Goal: Task Accomplishment & Management: Use online tool/utility

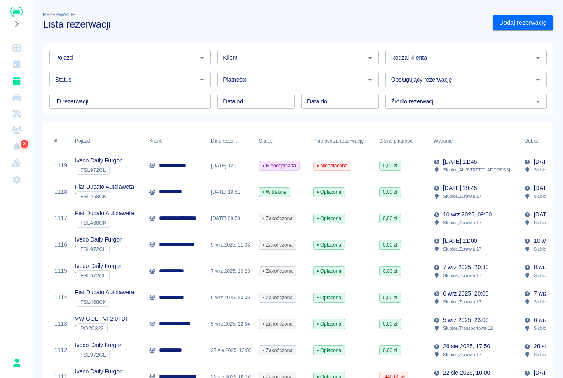
click at [169, 168] on p "**********" at bounding box center [175, 165] width 33 height 9
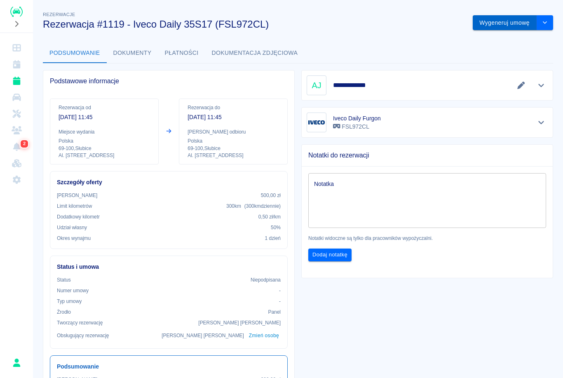
click at [493, 21] on button "Wygeneruj umowę" at bounding box center [505, 22] width 64 height 15
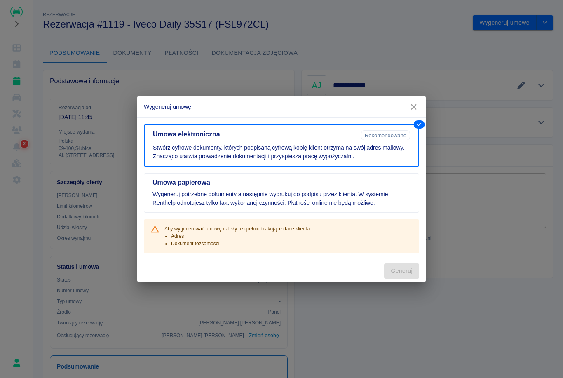
click at [412, 103] on icon "button" at bounding box center [414, 107] width 11 height 9
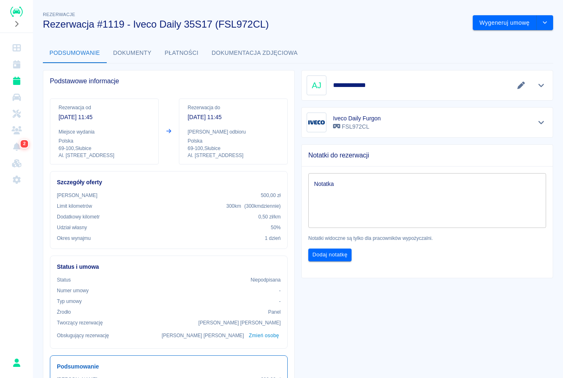
click at [543, 85] on icon "Pokaż szczegóły" at bounding box center [541, 85] width 6 height 3
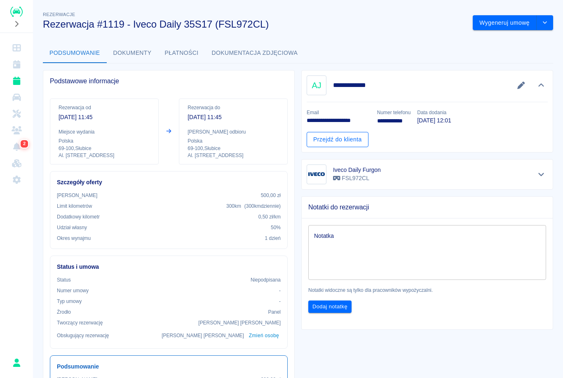
click at [345, 135] on link "Przejdź do klienta" at bounding box center [338, 139] width 62 height 15
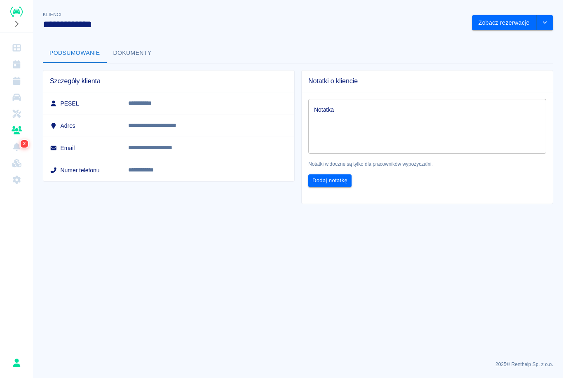
click at [129, 63] on button "Dokumenty" at bounding box center [133, 53] width 52 height 20
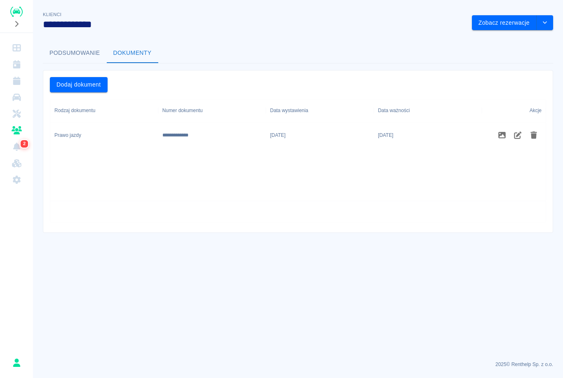
click at [55, 56] on button "Podsumowanie" at bounding box center [75, 53] width 64 height 20
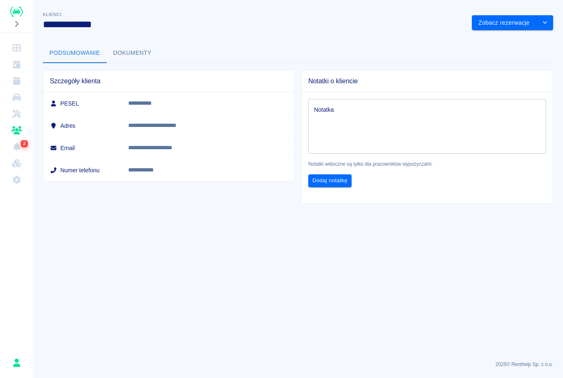
click at [8, 77] on link "Rezerwacje" at bounding box center [16, 81] width 26 height 16
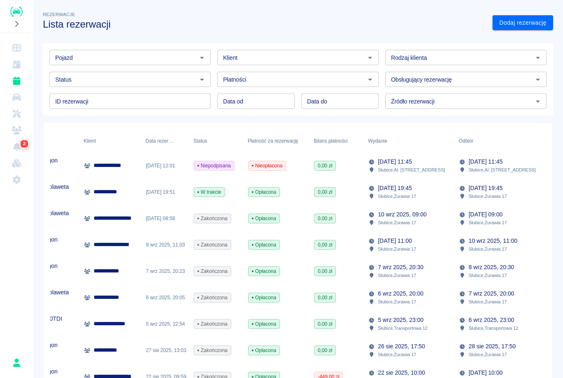
scroll to position [0, 65]
click at [162, 168] on div "[DATE] 12:01" at bounding box center [166, 166] width 48 height 26
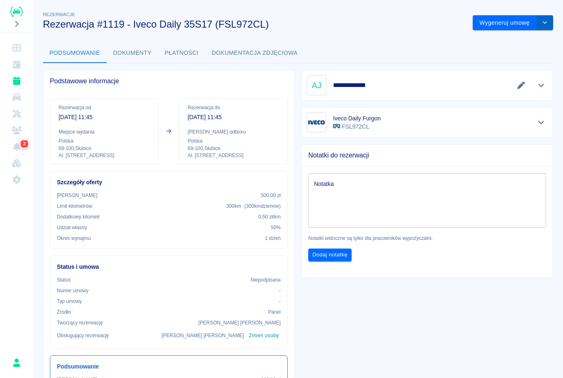
click at [544, 26] on button "drop-down" at bounding box center [545, 22] width 16 height 15
click at [513, 66] on li "Anuluj rezerwację" at bounding box center [513, 68] width 67 height 14
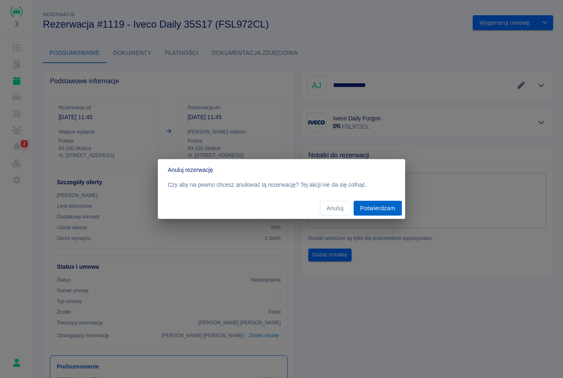
click at [371, 213] on button "Potwierdzam" at bounding box center [378, 208] width 48 height 15
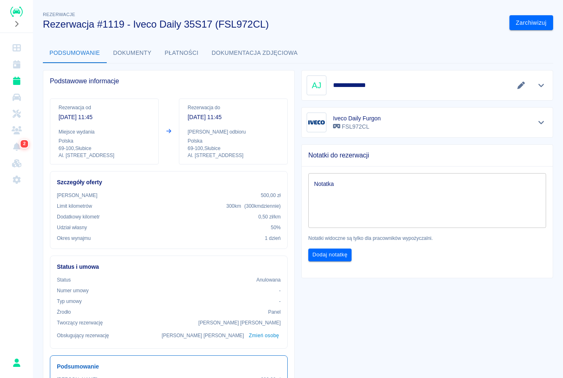
click at [14, 77] on icon "Rezerwacje" at bounding box center [17, 81] width 10 height 8
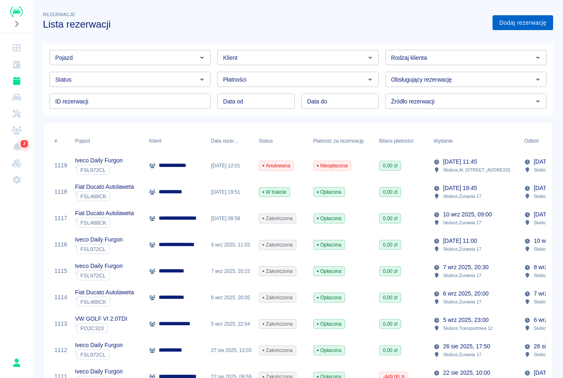
click at [516, 23] on link "Dodaj rezerwację" at bounding box center [523, 22] width 61 height 15
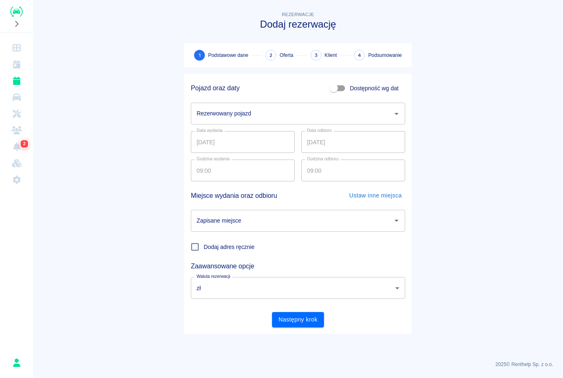
click at [373, 111] on input "Rezerwowany pojazd" at bounding box center [292, 113] width 195 height 14
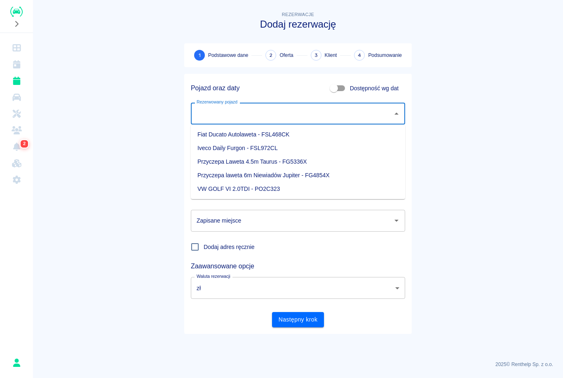
click at [219, 174] on li "Przyczepa laweta 6m Niewiadów Jupiter - FG4854X" at bounding box center [298, 176] width 214 height 14
type input "Przyczepa laweta 6m Niewiadów Jupiter - FG4854X"
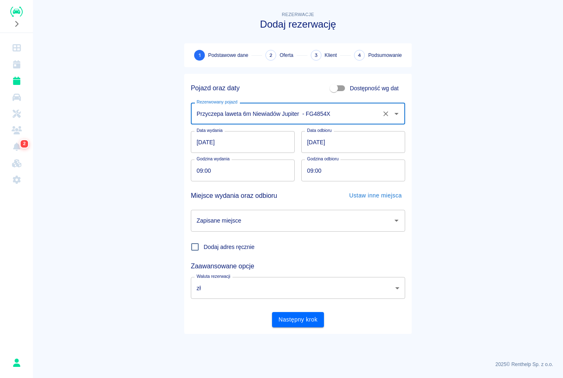
click at [378, 110] on input "Przyczepa laweta 6m Niewiadów Jupiter - FG4854X" at bounding box center [287, 113] width 184 height 14
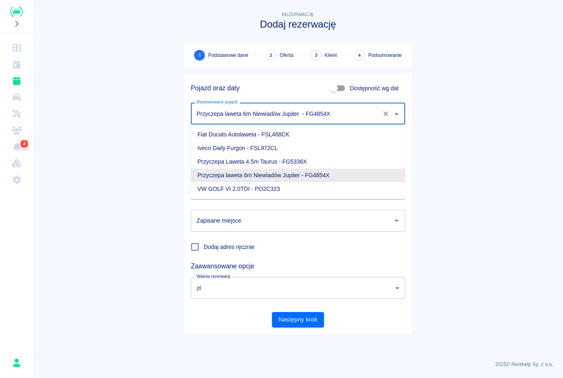
click at [219, 171] on li "Przyczepa laweta 6m Niewiadów Jupiter - FG4854X" at bounding box center [298, 176] width 214 height 14
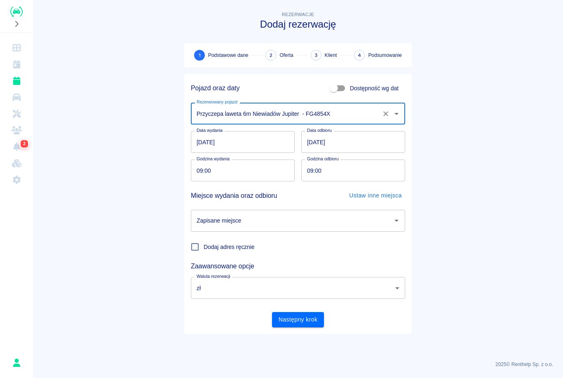
click at [251, 219] on input "Zapisane miejsce" at bounding box center [292, 221] width 195 height 14
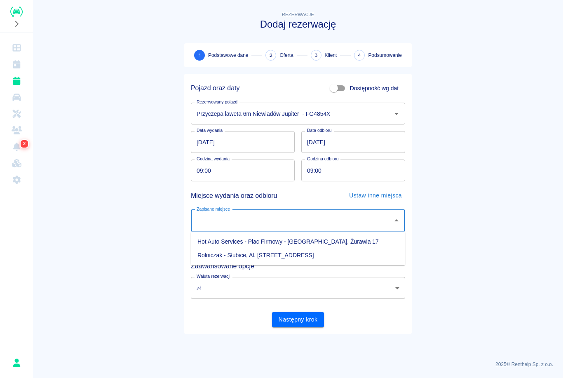
click at [218, 241] on li "Hot Auto Services - Plac Firmowy - [GEOGRAPHIC_DATA], Żurawia 17" at bounding box center [298, 242] width 214 height 14
type input "Hot Auto Services - Plac Firmowy - [GEOGRAPHIC_DATA], Żurawia 17"
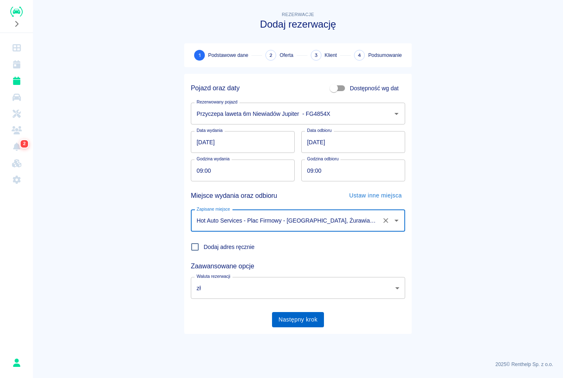
click at [300, 318] on button "Następny krok" at bounding box center [298, 319] width 52 height 15
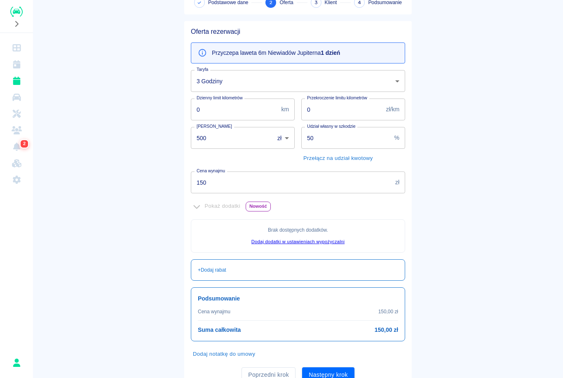
scroll to position [58, 0]
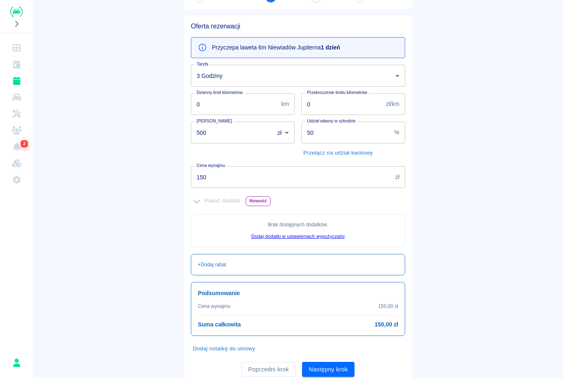
click at [231, 77] on body "Używamy plików Cookies, by zapewnić Ci najlepsze możliwe doświadczenie. Aby dow…" at bounding box center [281, 189] width 563 height 378
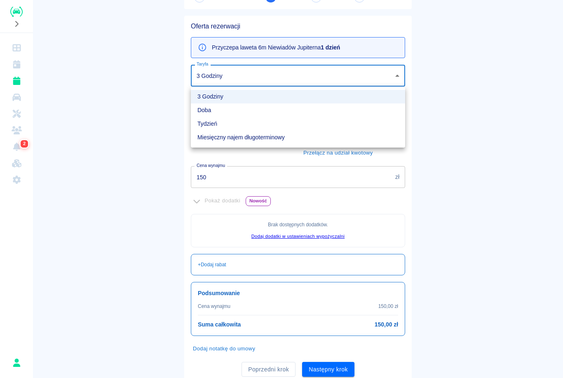
click at [214, 114] on li "Doba" at bounding box center [298, 110] width 214 height 14
type input "84ba8595-7f4a-42fa-bfee-8c72574923f1"
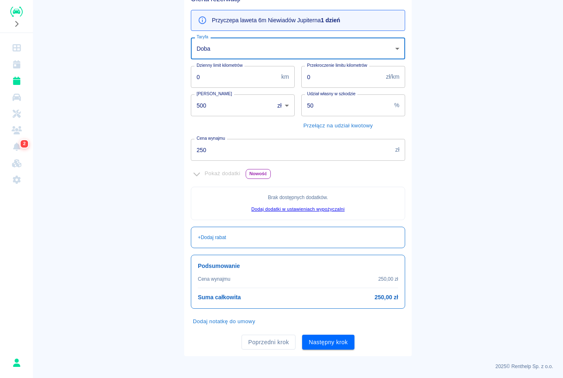
scroll to position [78, 0]
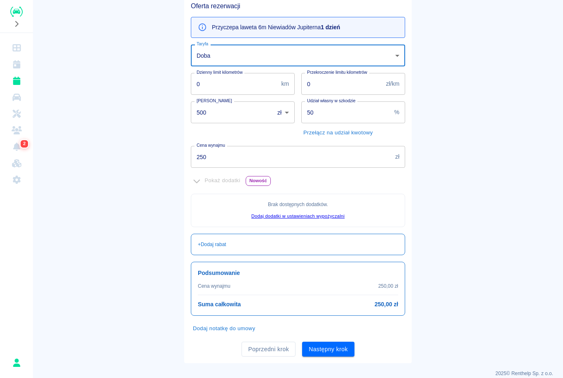
click at [231, 160] on input "250" at bounding box center [291, 157] width 201 height 22
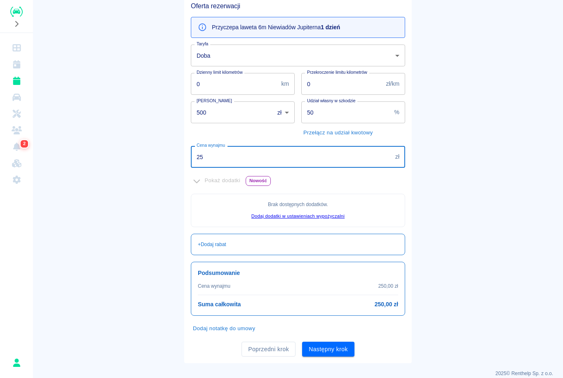
type input "2"
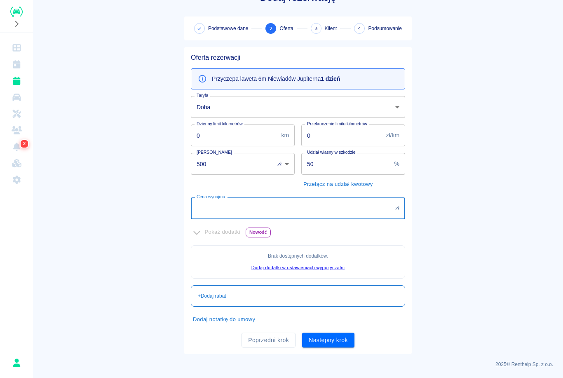
scroll to position [26, 0]
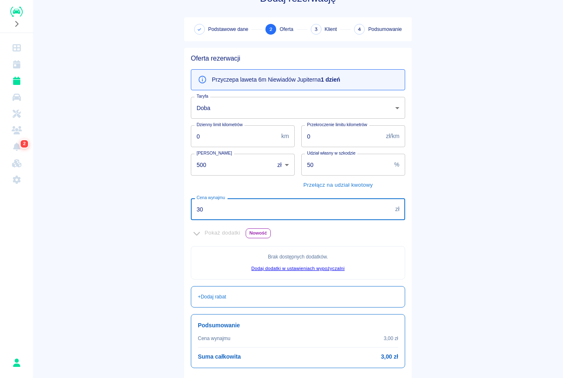
type input "300"
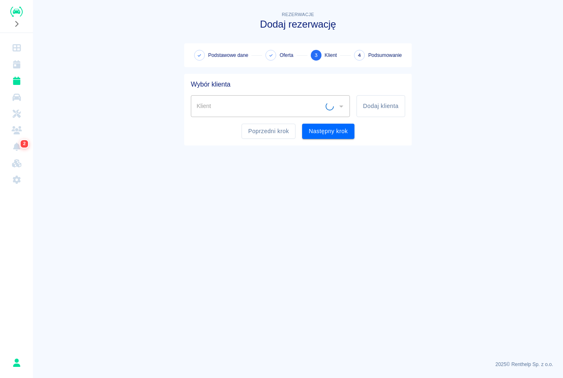
scroll to position [0, 0]
click at [377, 110] on button "Dodaj klienta" at bounding box center [381, 106] width 49 height 22
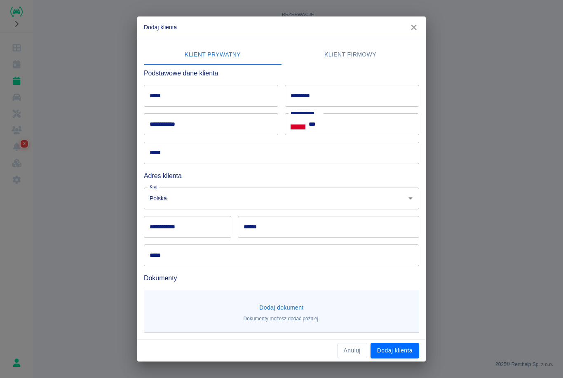
click at [192, 106] on input "*****" at bounding box center [211, 96] width 134 height 22
type input "*"
type input "*******"
click at [186, 124] on input "**********" at bounding box center [211, 124] width 134 height 22
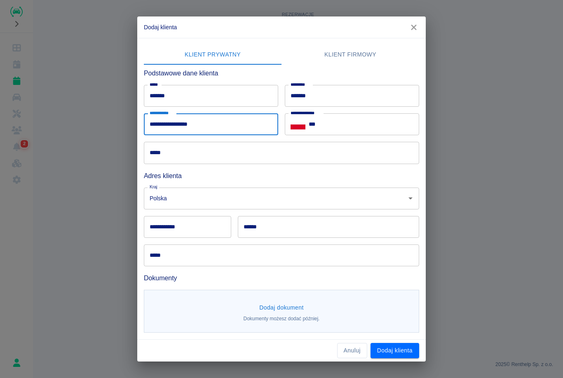
type input "**********"
click at [347, 125] on input "***" at bounding box center [364, 124] width 110 height 22
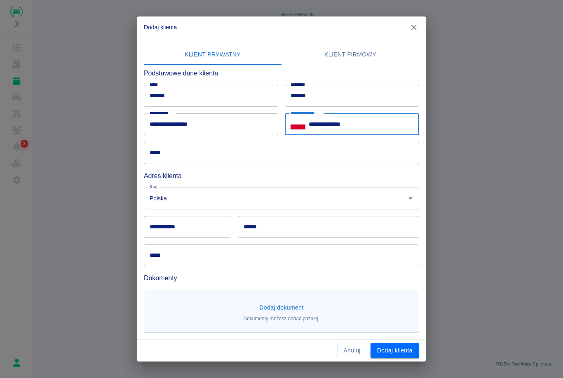
type input "**********"
click at [195, 157] on input "*****" at bounding box center [281, 153] width 275 height 22
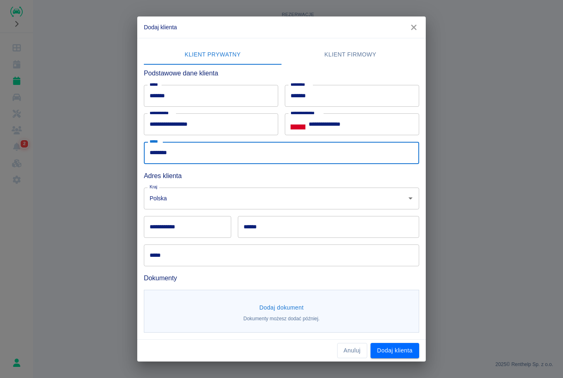
type input "********"
click at [187, 226] on input "**********" at bounding box center [187, 227] width 87 height 22
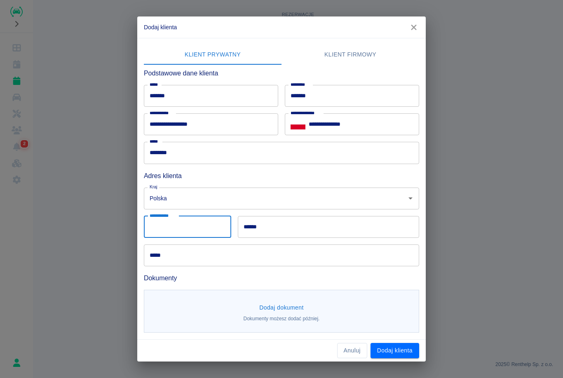
type input "*"
type input "******"
click at [280, 228] on input "******" at bounding box center [328, 227] width 181 height 22
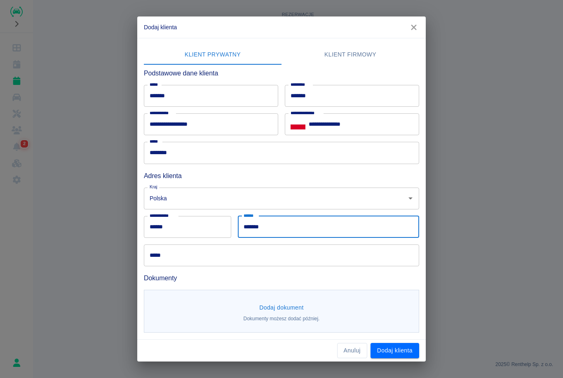
type input "*******"
click at [209, 264] on input "*****" at bounding box center [281, 255] width 275 height 22
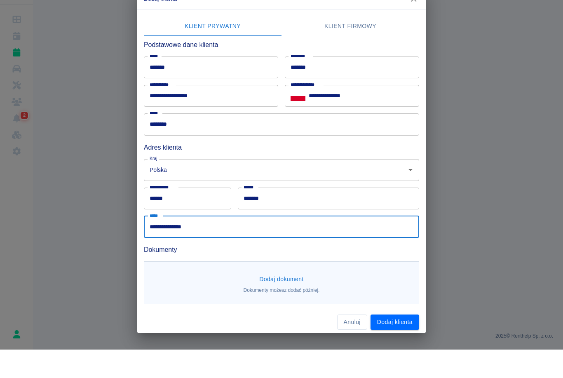
type input "**********"
click at [283, 300] on button "Dodaj dokument" at bounding box center [281, 307] width 51 height 15
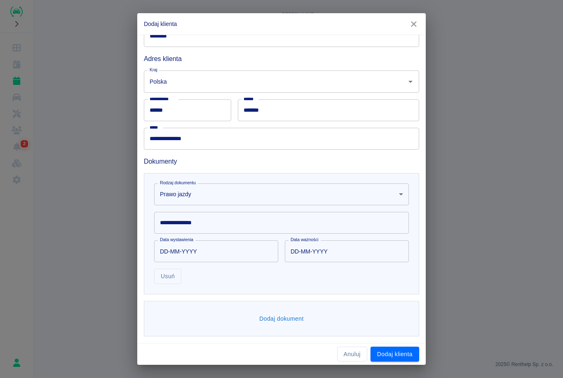
scroll to position [113, 0]
click at [181, 224] on div "**********" at bounding box center [281, 223] width 255 height 22
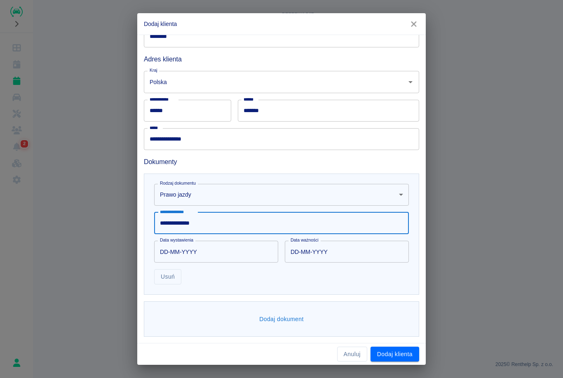
type input "**********"
click at [181, 250] on input "DD-MM-YYYY" at bounding box center [213, 252] width 118 height 22
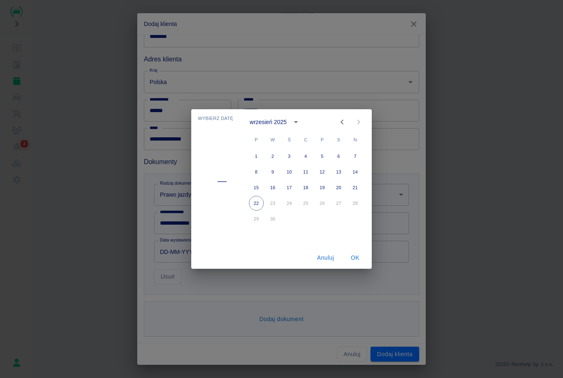
click at [280, 119] on div "wrzesień 2025" at bounding box center [268, 122] width 37 height 9
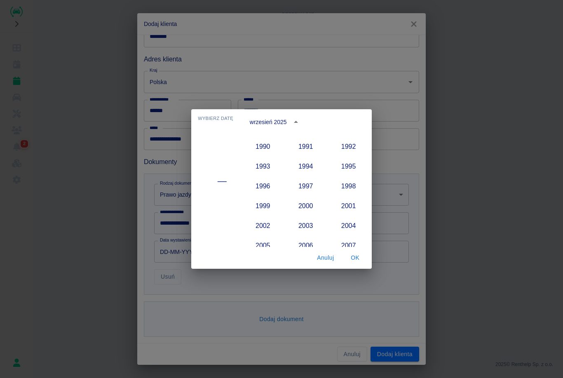
scroll to position [600, 0]
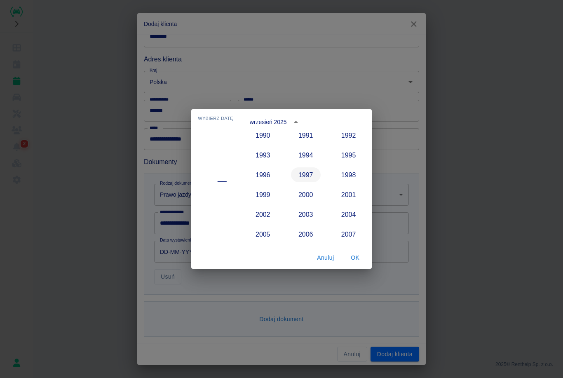
click at [307, 180] on button "1997" at bounding box center [306, 174] width 30 height 15
type input "[DATE]"
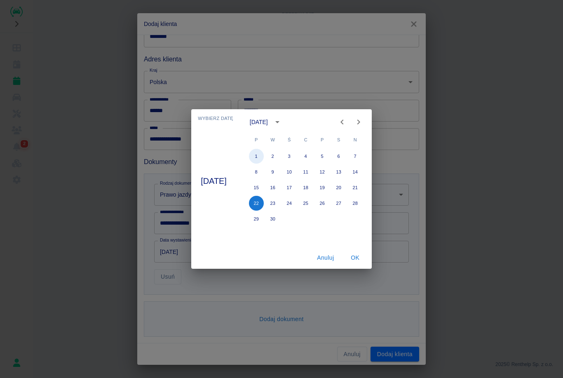
click at [264, 150] on button "1" at bounding box center [256, 156] width 15 height 15
type input "[DATE]"
click at [359, 242] on div "1 2 3 4 5 6 7 8 9 10 11 12 13 14 15 16 17 18 19 20 21 22 23 24 25 26 27 28 29 30" at bounding box center [306, 197] width 132 height 99
click at [360, 256] on button "OK" at bounding box center [355, 257] width 26 height 15
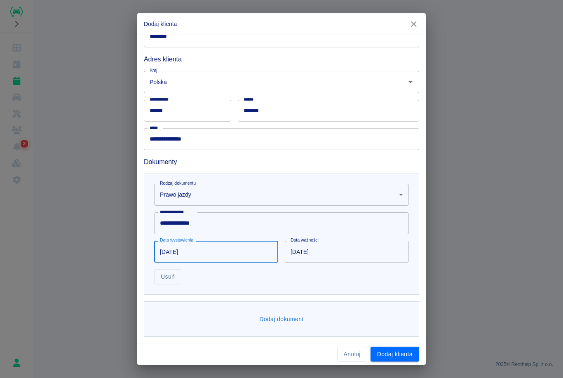
click at [315, 249] on input "[DATE]" at bounding box center [344, 252] width 118 height 22
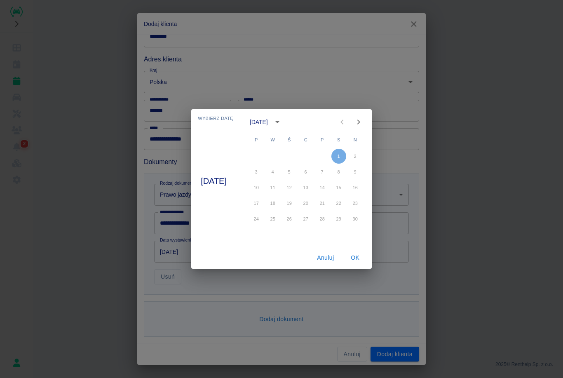
click at [268, 122] on div "[DATE]" at bounding box center [259, 122] width 18 height 9
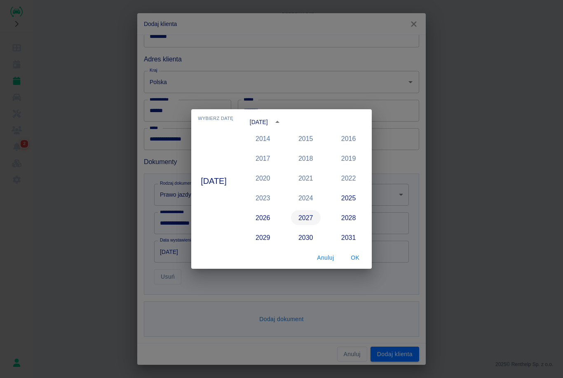
click at [312, 214] on button "2027" at bounding box center [306, 217] width 30 height 15
type input "[DATE]"
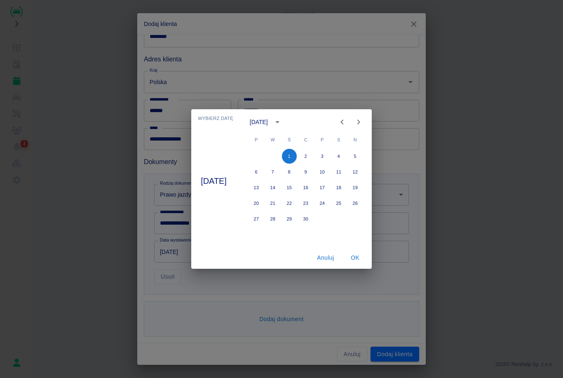
click at [362, 257] on button "OK" at bounding box center [355, 257] width 26 height 15
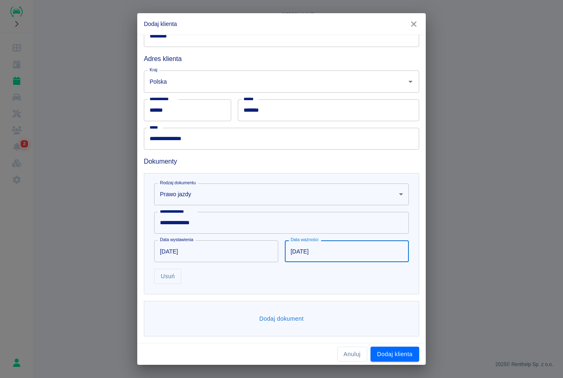
scroll to position [113, 0]
click at [339, 319] on div "Dodaj dokument" at bounding box center [281, 319] width 275 height 36
click at [274, 322] on button "Dodaj dokument" at bounding box center [281, 319] width 51 height 15
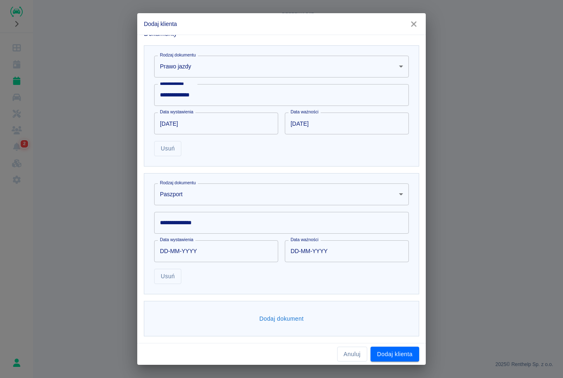
scroll to position [241, 0]
click at [264, 197] on body "**********" at bounding box center [281, 189] width 563 height 378
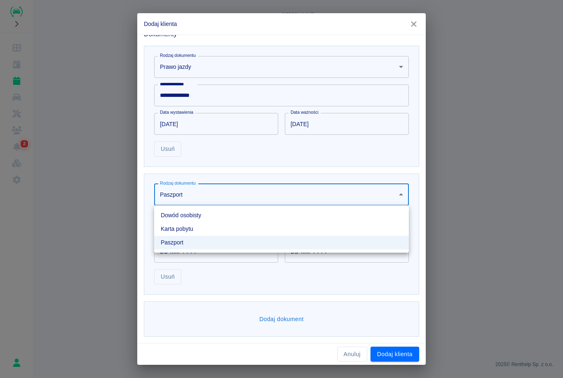
click at [197, 218] on li "Dowód osobisty" at bounding box center [281, 216] width 255 height 14
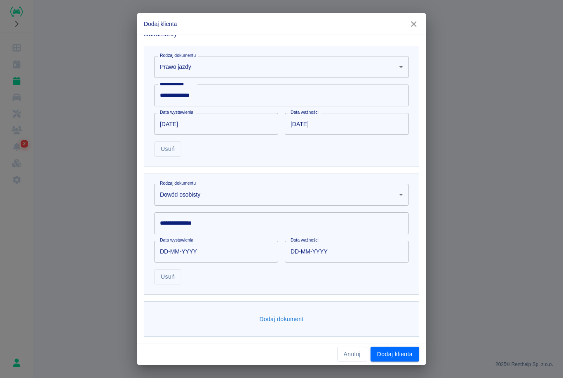
click at [187, 220] on div "**********" at bounding box center [281, 223] width 255 height 22
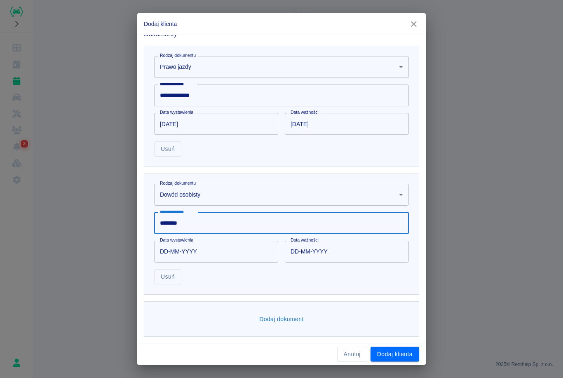
type input "********"
click at [170, 249] on input "DD-MM-YYYY" at bounding box center [213, 252] width 118 height 22
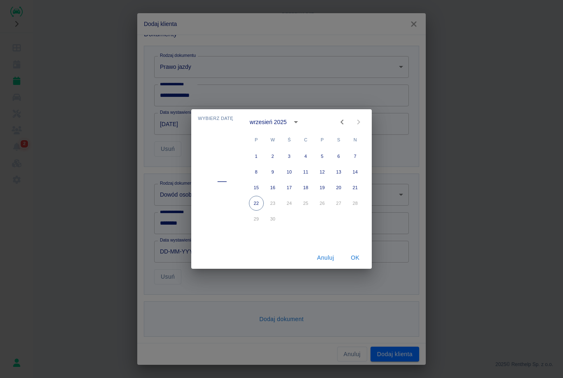
click at [279, 120] on div "wrzesień 2025" at bounding box center [268, 122] width 37 height 9
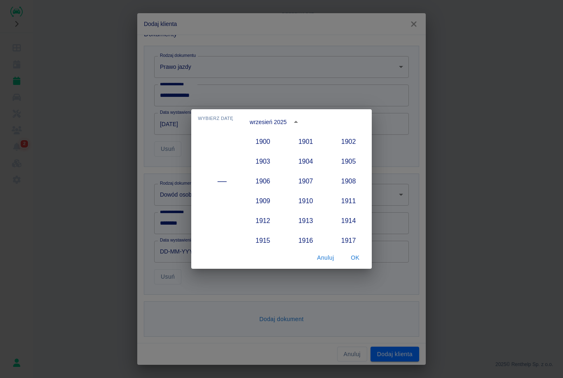
scroll to position [764, 0]
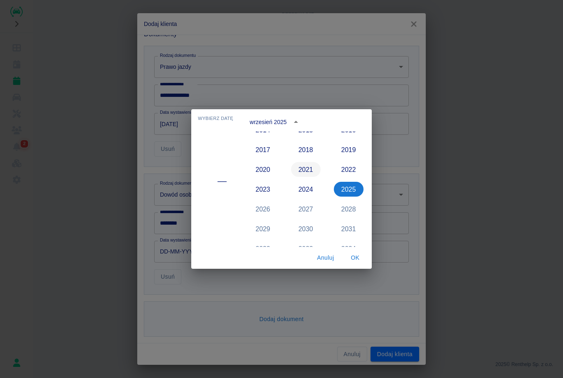
click at [310, 166] on button "2021" at bounding box center [306, 169] width 30 height 15
type input "[DATE]"
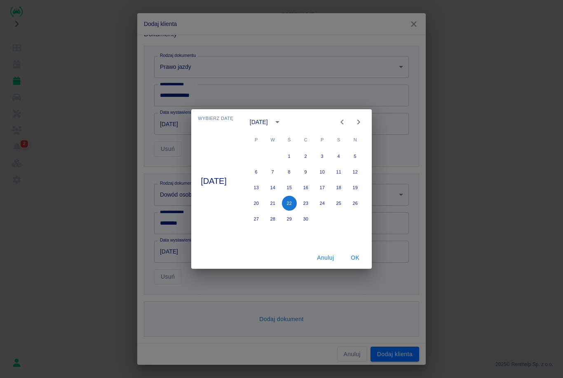
click at [364, 257] on button "OK" at bounding box center [355, 257] width 26 height 15
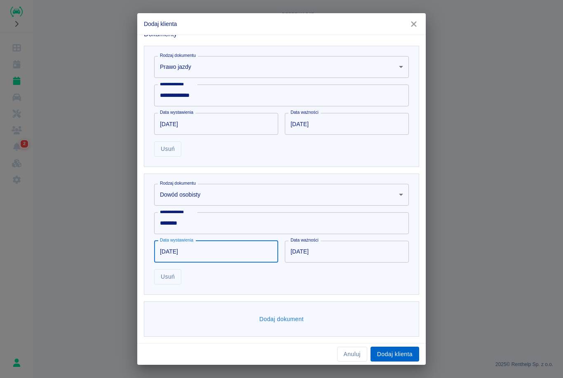
click at [407, 360] on button "Dodaj klienta" at bounding box center [395, 354] width 49 height 15
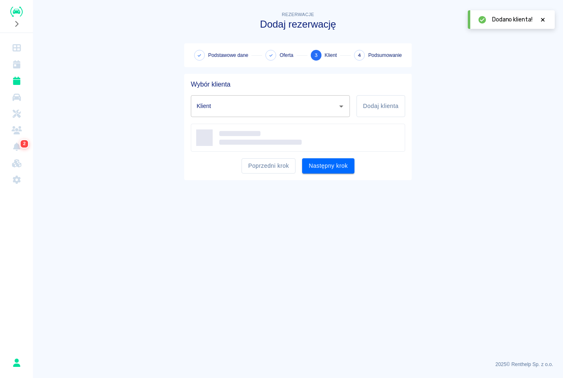
type input "[PERSON_NAME] ([PHONE_NUMBER])"
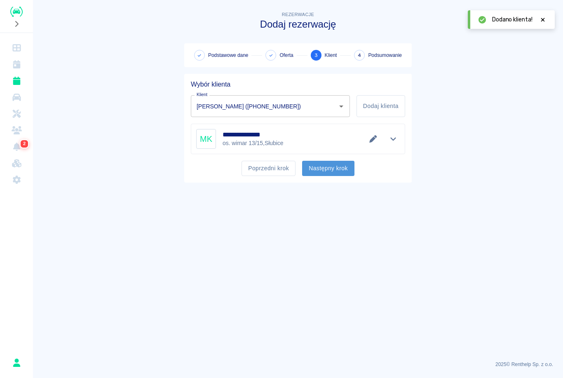
click at [329, 168] on button "Następny krok" at bounding box center [328, 168] width 52 height 15
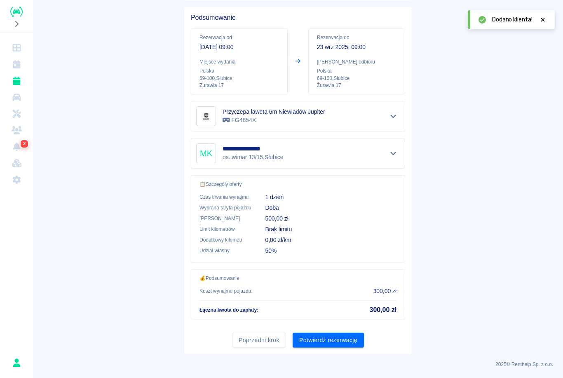
scroll to position [66, 0]
click at [337, 339] on button "Potwierdź rezerwację" at bounding box center [328, 340] width 71 height 15
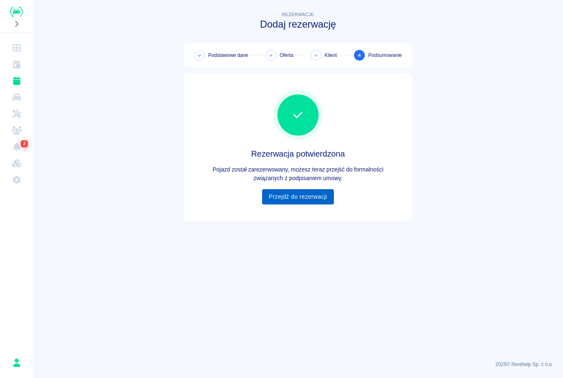
click at [297, 194] on link "Przejdź do rezerwacji" at bounding box center [297, 196] width 71 height 15
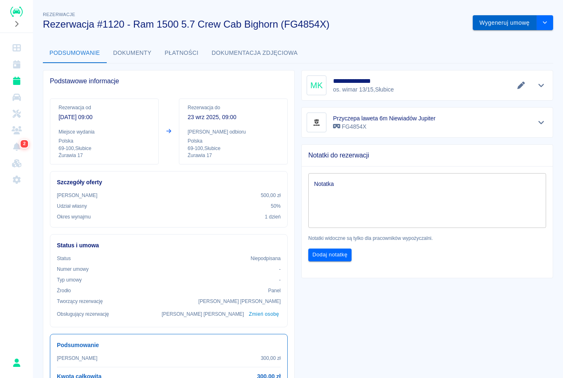
click at [514, 24] on button "Wygeneruj umowę" at bounding box center [505, 22] width 64 height 15
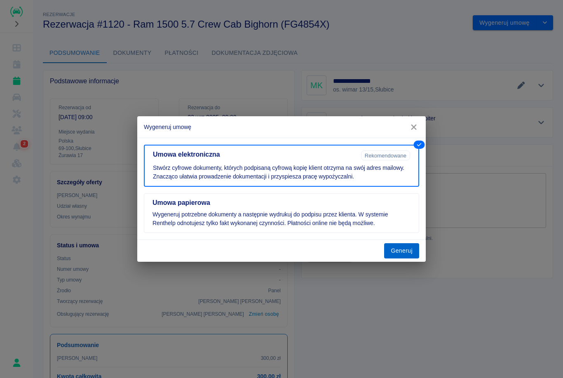
click at [404, 254] on button "Generuj" at bounding box center [401, 250] width 35 height 15
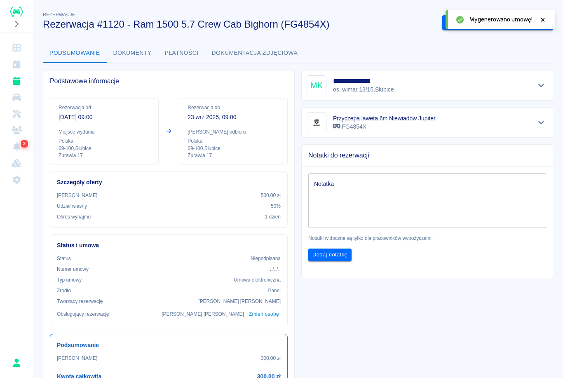
click at [544, 17] on icon at bounding box center [542, 20] width 7 height 6
click at [492, 23] on button "Podpisz umowę elektroniczną" at bounding box center [489, 22] width 94 height 15
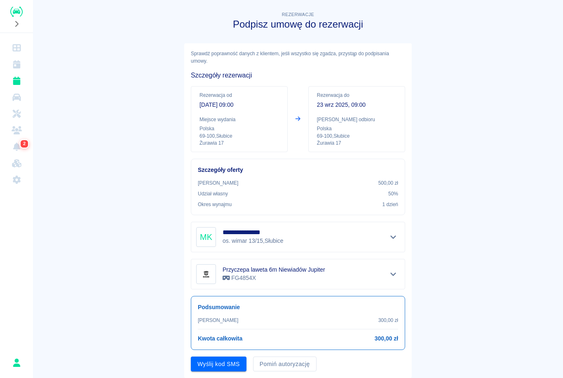
click at [430, 344] on main "**********" at bounding box center [298, 194] width 530 height 368
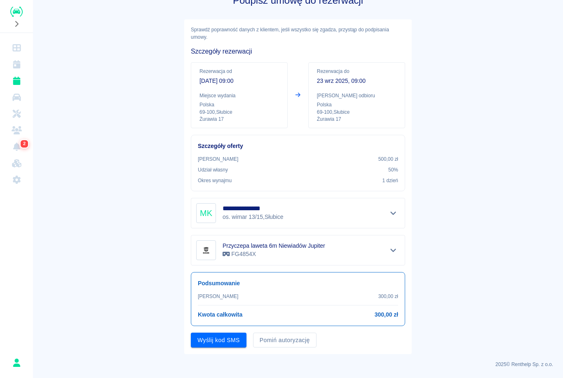
scroll to position [24, 0]
click at [302, 341] on button "Pomiń autoryzację" at bounding box center [284, 340] width 63 height 15
click at [213, 342] on button "Podpisz umowę" at bounding box center [219, 340] width 56 height 15
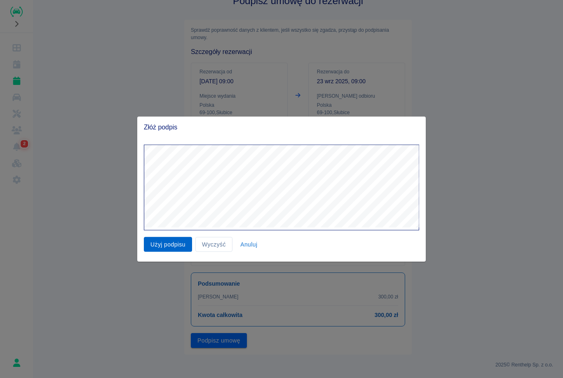
click at [162, 244] on button "Użyj podpisu" at bounding box center [168, 244] width 48 height 15
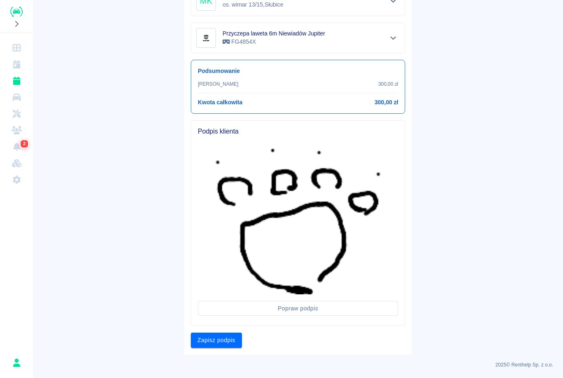
scroll to position [236, 0]
click at [223, 342] on button "Zapisz podpis" at bounding box center [216, 340] width 51 height 15
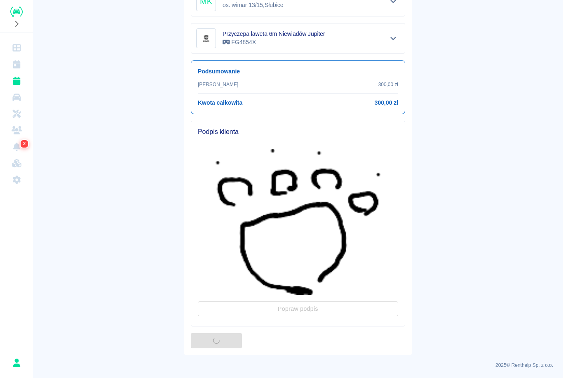
scroll to position [0, 0]
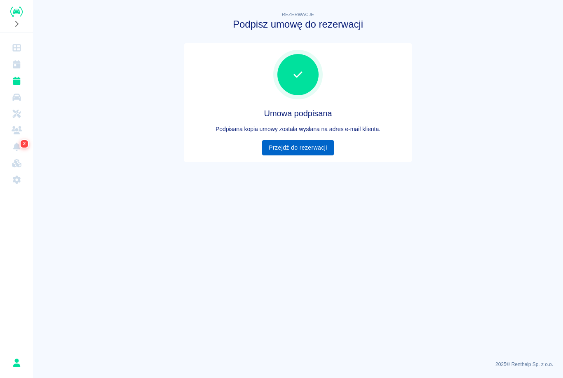
click at [297, 144] on link "Przejdź do rezerwacji" at bounding box center [297, 147] width 71 height 15
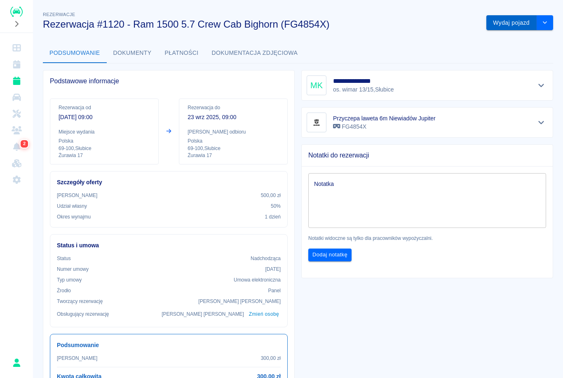
click at [513, 22] on button "Wydaj pojazd" at bounding box center [511, 22] width 50 height 15
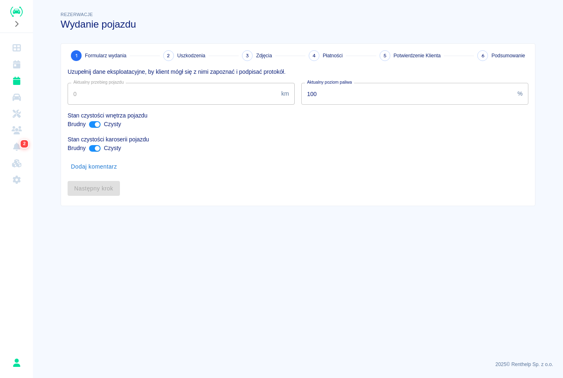
type input "10"
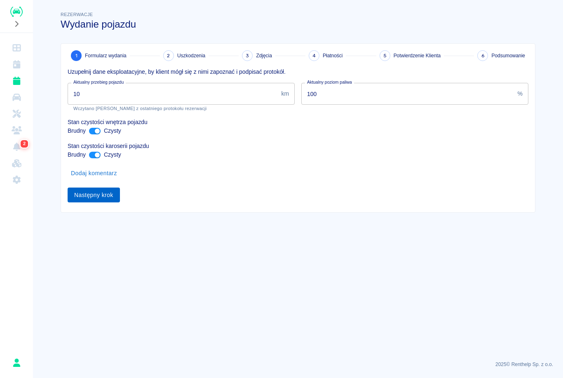
click at [99, 195] on button "Następny krok" at bounding box center [94, 195] width 52 height 15
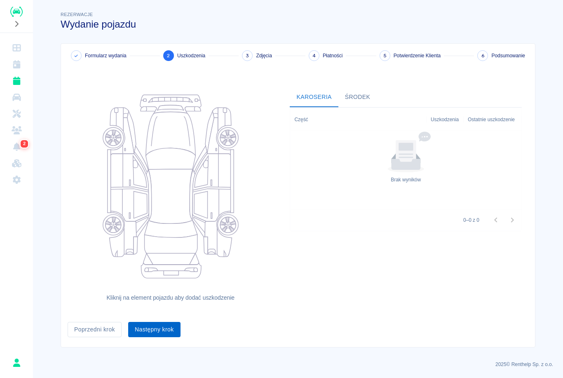
click at [159, 329] on button "Następny krok" at bounding box center [154, 329] width 52 height 15
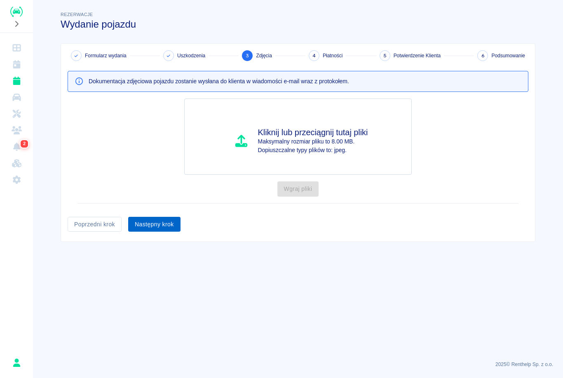
click at [161, 224] on button "Następny krok" at bounding box center [154, 224] width 52 height 15
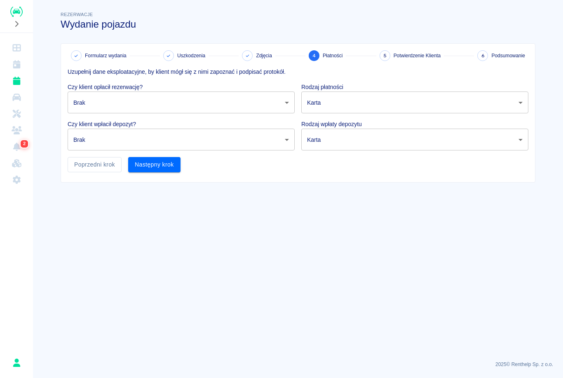
click at [172, 104] on body "Używamy plików Cookies, by zapewnić Ci najlepsze możliwe doświadczenie. Aby dow…" at bounding box center [281, 189] width 563 height 378
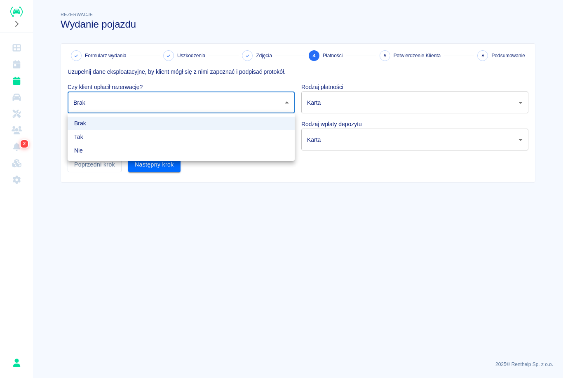
click at [89, 138] on li "Tak" at bounding box center [181, 137] width 227 height 14
type input "true"
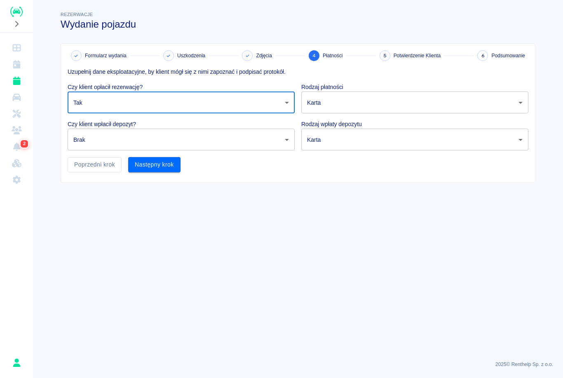
click at [355, 99] on body "Używamy plików Cookies, by zapewnić Ci najlepsze możliwe doświadczenie. Aby dow…" at bounding box center [281, 189] width 563 height 378
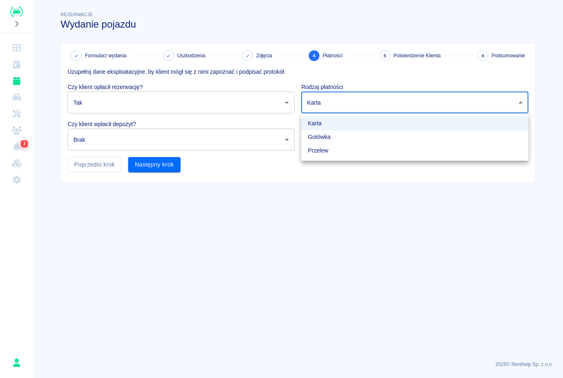
click at [331, 139] on li "Gotówka" at bounding box center [414, 137] width 227 height 14
type input "cash"
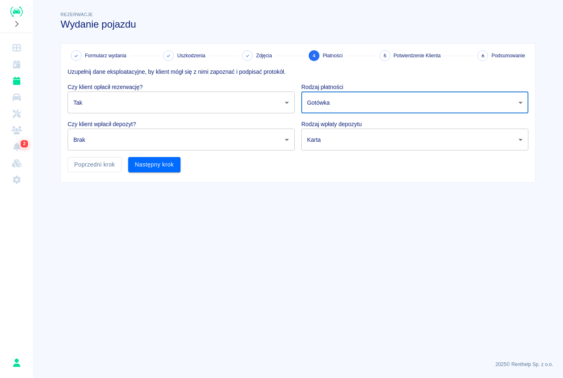
click at [227, 139] on body "Używamy plików Cookies, by zapewnić Ci najlepsze możliwe doświadczenie. Aby dow…" at bounding box center [281, 189] width 563 height 378
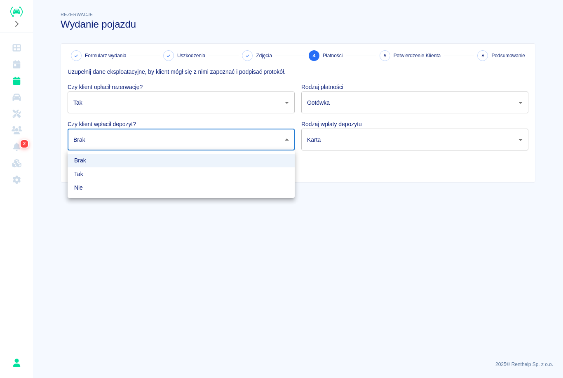
click at [107, 173] on li "Tak" at bounding box center [181, 174] width 227 height 14
type input "true"
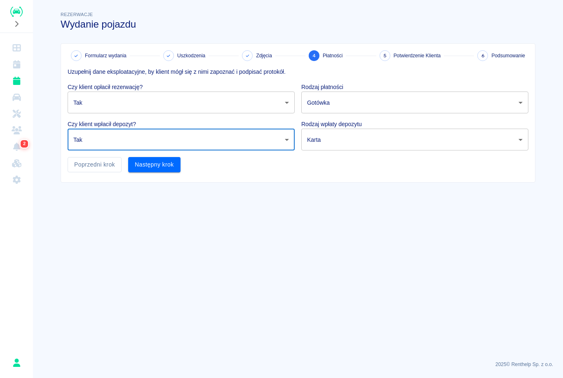
click at [363, 146] on body "Używamy plików Cookies, by zapewnić Ci najlepsze możliwe doświadczenie. Aby dow…" at bounding box center [281, 189] width 563 height 378
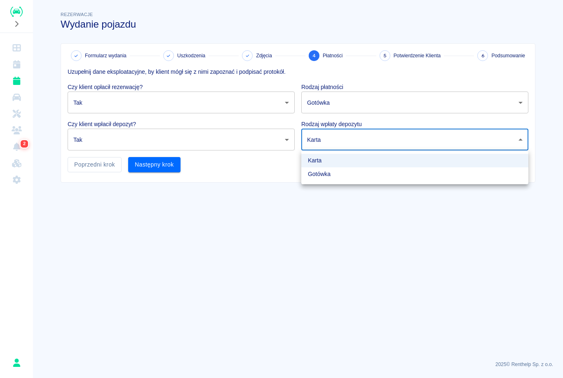
click at [322, 178] on li "Gotówka" at bounding box center [414, 174] width 227 height 14
type input "cash"
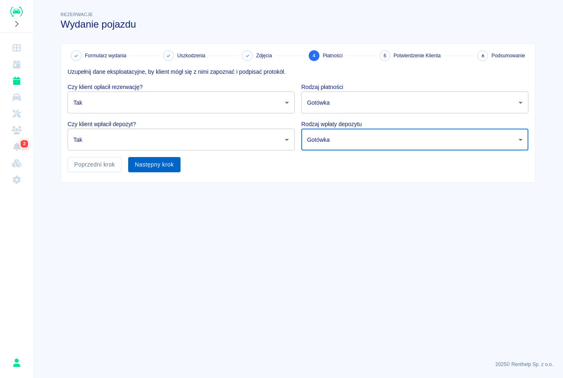
click at [170, 164] on button "Następny krok" at bounding box center [154, 164] width 52 height 15
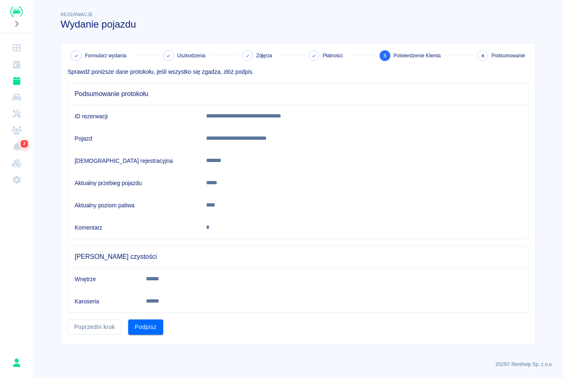
click at [144, 339] on div "**********" at bounding box center [298, 194] width 474 height 301
click at [143, 339] on div "**********" at bounding box center [298, 194] width 474 height 301
click at [153, 327] on button "Podpisz" at bounding box center [145, 327] width 35 height 15
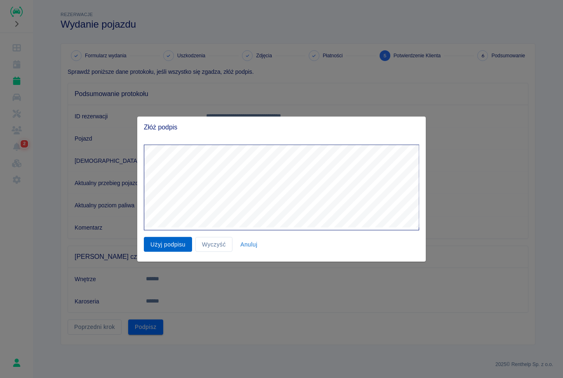
click at [167, 242] on button "Użyj podpisu" at bounding box center [168, 244] width 48 height 15
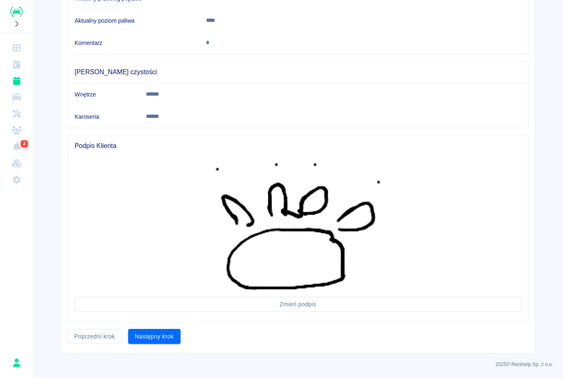
scroll to position [184, 0]
click at [151, 337] on button "Następny krok" at bounding box center [154, 336] width 52 height 15
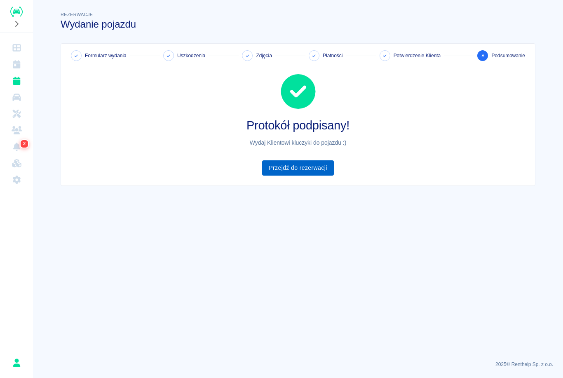
click at [298, 169] on link "Przejdź do rezerwacji" at bounding box center [297, 167] width 71 height 15
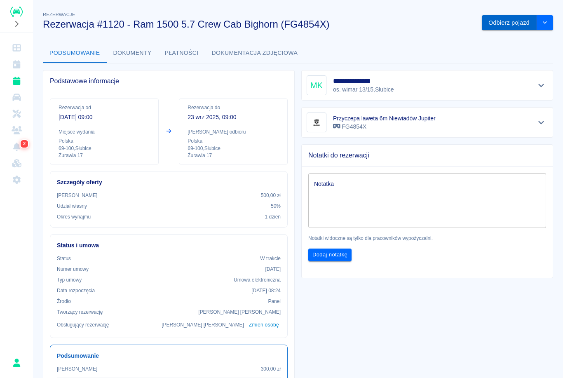
click at [503, 17] on button "Odbierz pojazd" at bounding box center [509, 22] width 55 height 15
click at [544, 16] on div at bounding box center [542, 19] width 7 height 9
click at [499, 19] on button "Odbierz pojazd" at bounding box center [509, 22] width 55 height 15
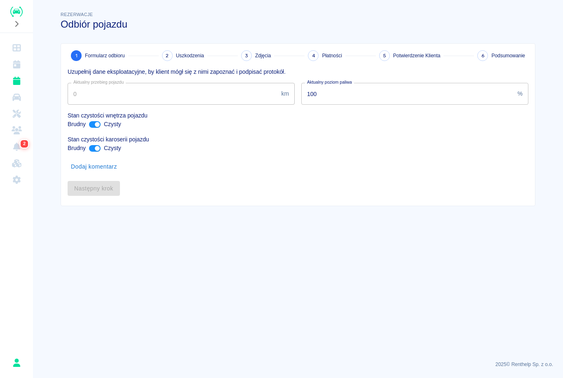
type input "10"
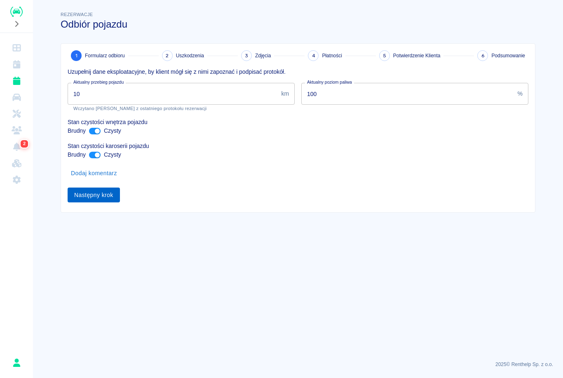
click at [88, 189] on button "Następny krok" at bounding box center [94, 195] width 52 height 15
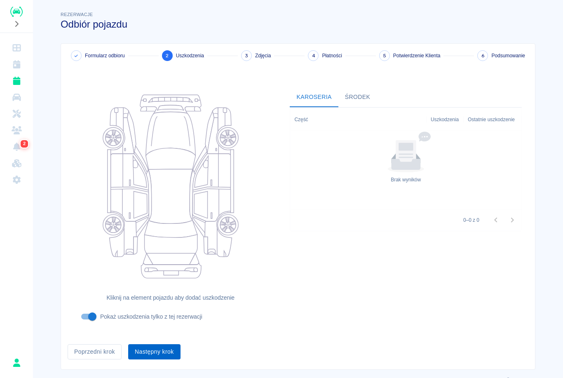
click at [155, 353] on button "Następny krok" at bounding box center [154, 351] width 52 height 15
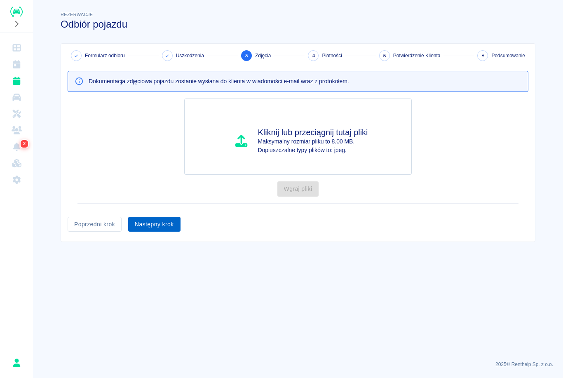
click at [169, 219] on button "Następny krok" at bounding box center [154, 224] width 52 height 15
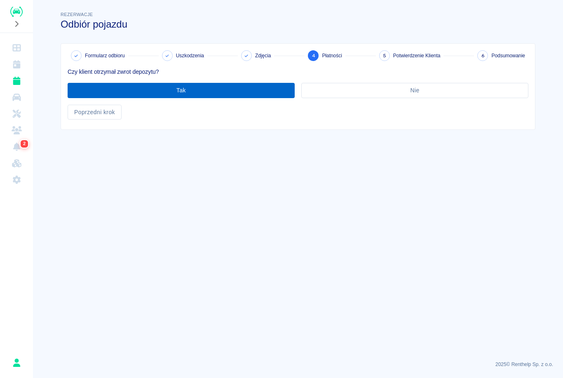
click at [226, 87] on button "Tak" at bounding box center [181, 90] width 227 height 15
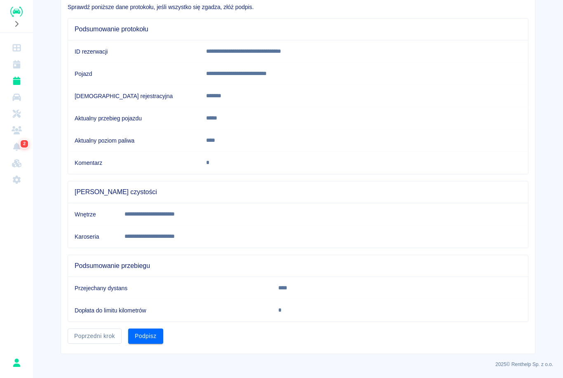
scroll to position [64, 0]
click at [143, 339] on button "Podpisz" at bounding box center [145, 336] width 35 height 15
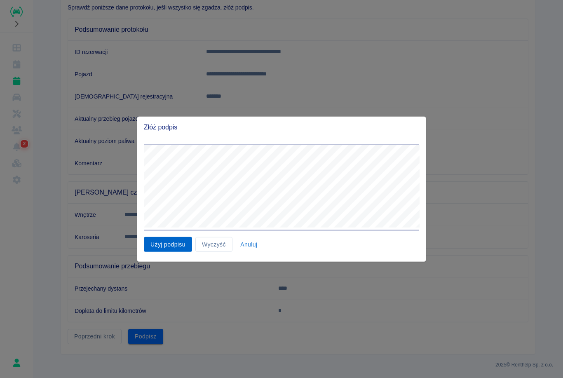
click at [158, 242] on button "Użyj podpisu" at bounding box center [168, 244] width 48 height 15
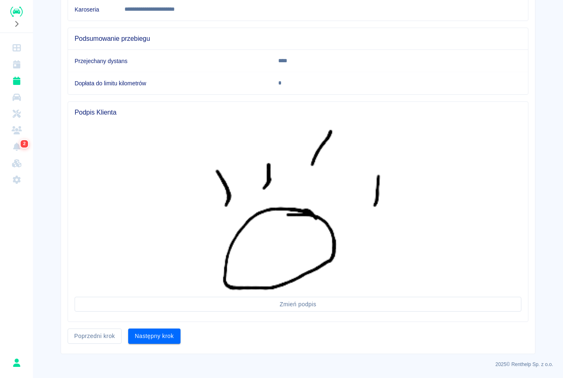
scroll to position [291, 0]
click at [154, 336] on button "Następny krok" at bounding box center [154, 336] width 52 height 15
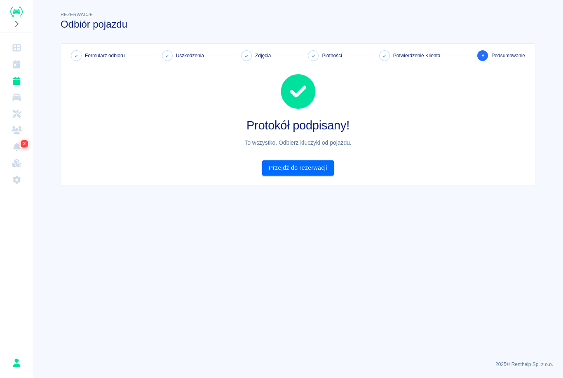
click at [15, 81] on icon "Rezerwacje" at bounding box center [16, 81] width 7 height 8
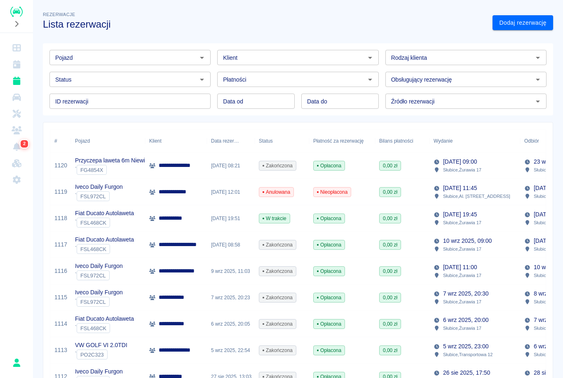
click at [172, 219] on p "**********" at bounding box center [175, 218] width 33 height 9
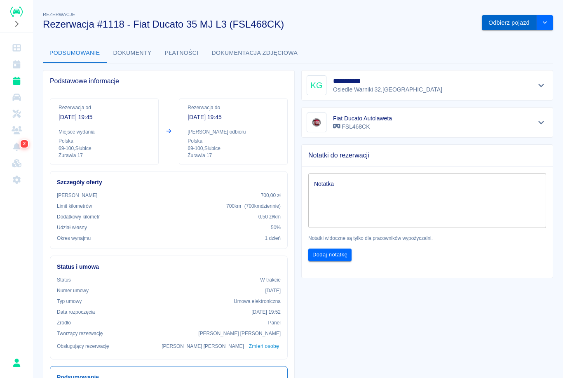
click at [501, 18] on button "Odbierz pojazd" at bounding box center [509, 22] width 55 height 15
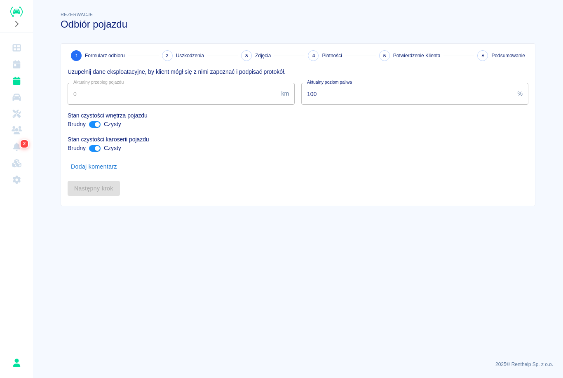
type input "721527"
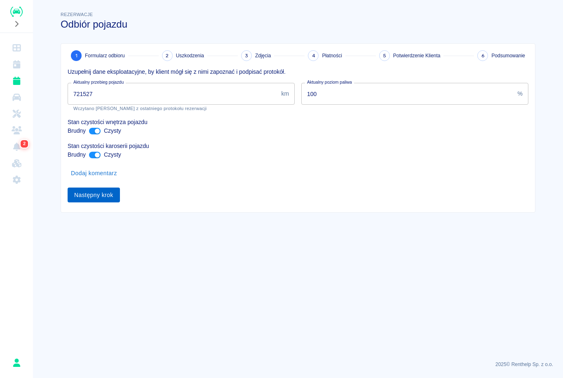
click at [101, 202] on button "Następny krok" at bounding box center [94, 195] width 52 height 15
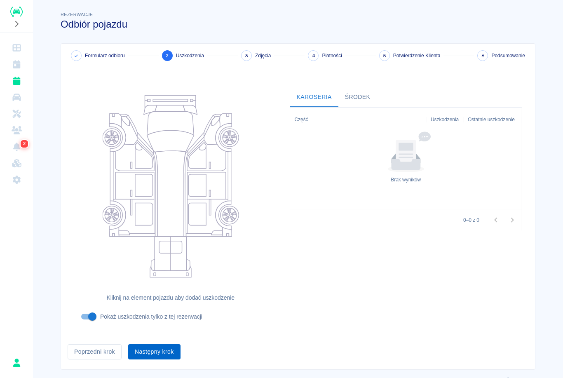
click at [153, 349] on button "Następny krok" at bounding box center [154, 351] width 52 height 15
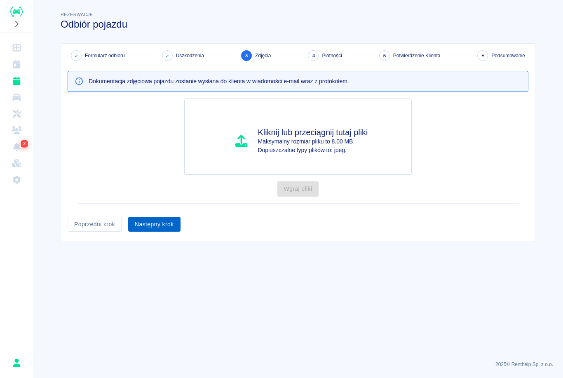
click at [138, 225] on button "Następny krok" at bounding box center [154, 224] width 52 height 15
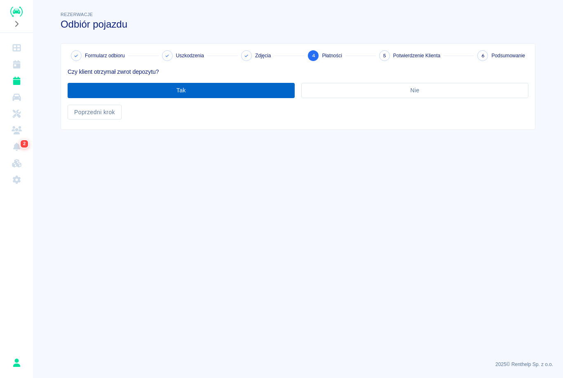
click at [134, 92] on button "Tak" at bounding box center [181, 90] width 227 height 15
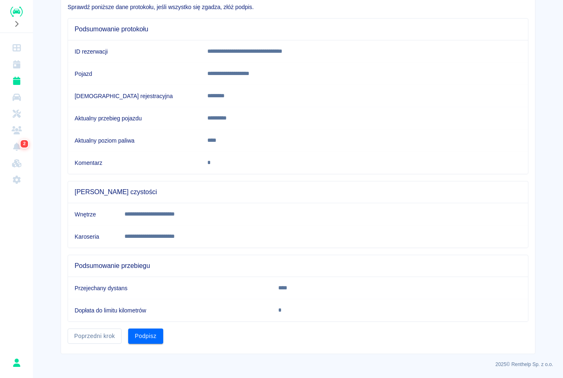
scroll to position [64, 0]
click at [154, 339] on button "Podpisz" at bounding box center [145, 336] width 35 height 15
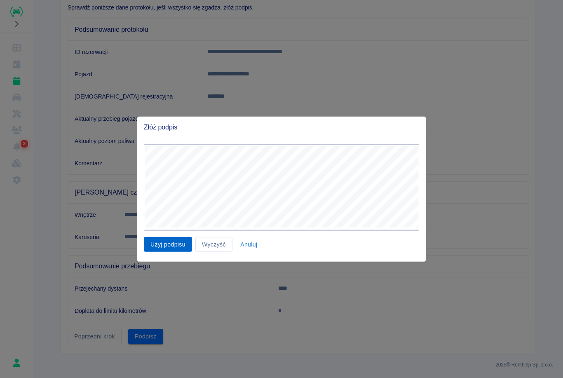
click at [180, 242] on button "Użyj podpisu" at bounding box center [168, 244] width 48 height 15
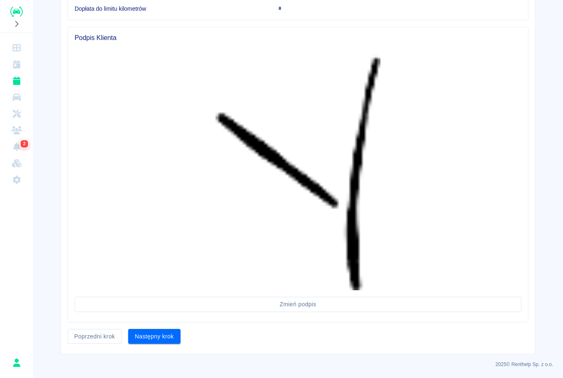
scroll to position [366, 0]
click at [161, 334] on button "Następny krok" at bounding box center [154, 336] width 52 height 15
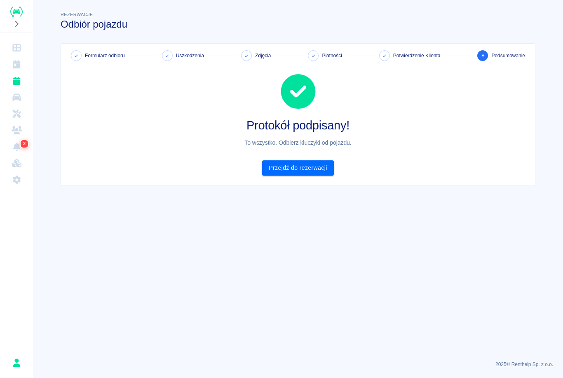
scroll to position [0, 0]
